Goal: Transaction & Acquisition: Purchase product/service

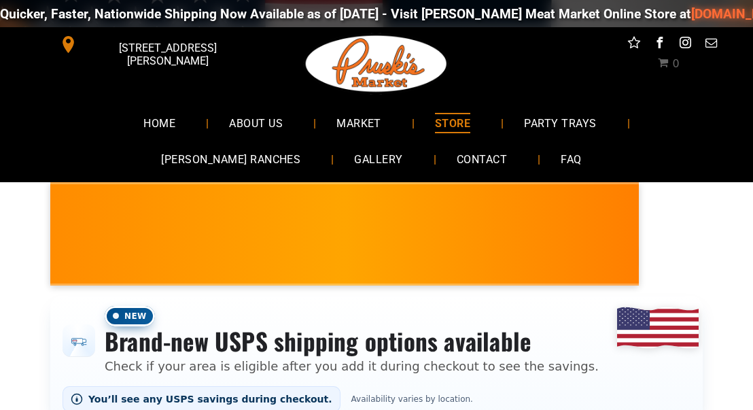
click at [219, 190] on div "[PERSON_NAME] MARKET • Kielbasa Polish Sausage NEW! • Limited Supply • [PERSON_…" at bounding box center [344, 233] width 588 height 103
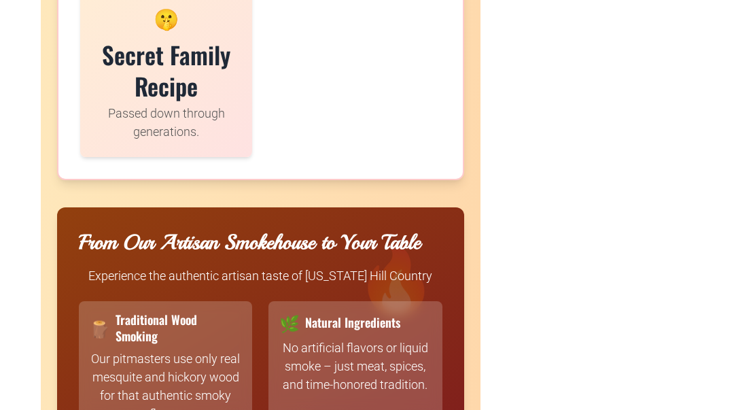
scroll to position [3468, 0]
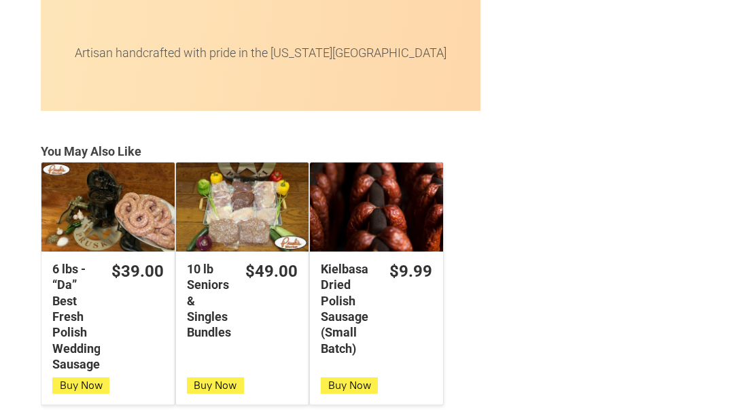
drag, startPoint x: 328, startPoint y: 358, endPoint x: 325, endPoint y: 349, distance: 9.5
click at [329, 378] on span "Buy Now" at bounding box center [349, 384] width 43 height 13
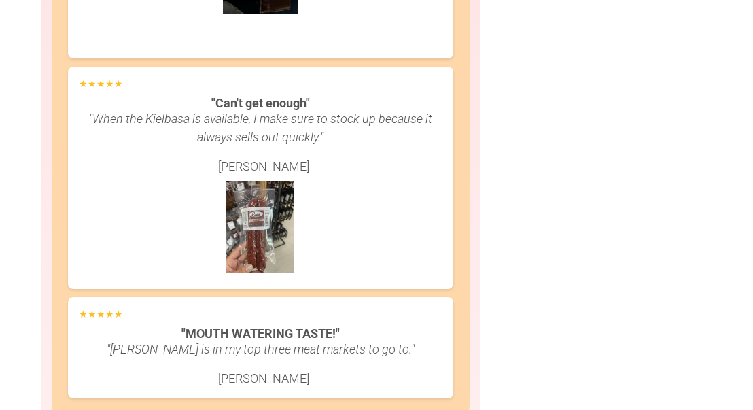
scroll to position [4066, 0]
